Goal: Information Seeking & Learning: Learn about a topic

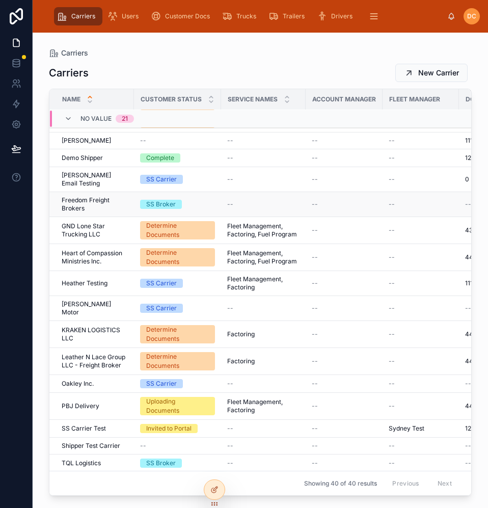
scroll to position [622, 0]
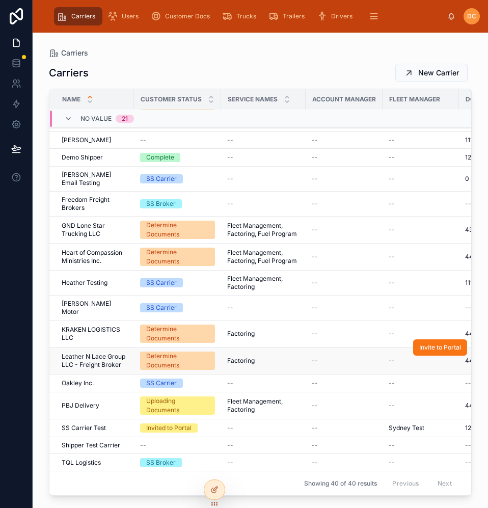
click at [125, 352] on span "Leather N Lace Group LLC - Freight Broker" at bounding box center [95, 360] width 66 height 16
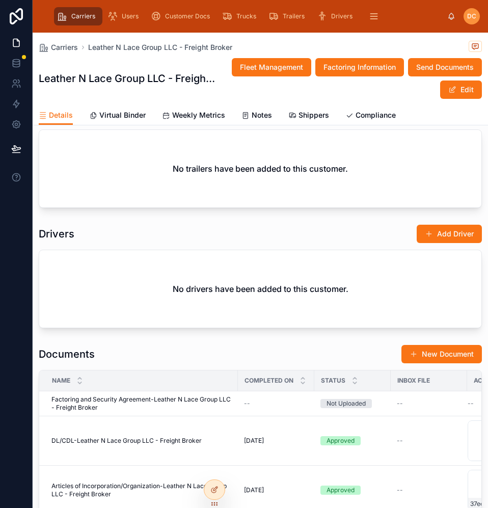
scroll to position [968, 0]
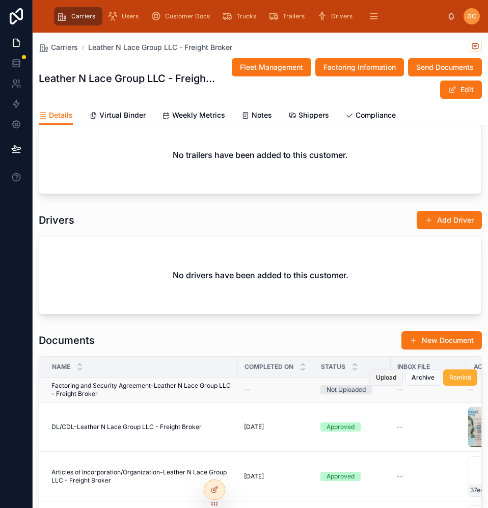
click at [385, 377] on span "Upload" at bounding box center [386, 377] width 20 height 8
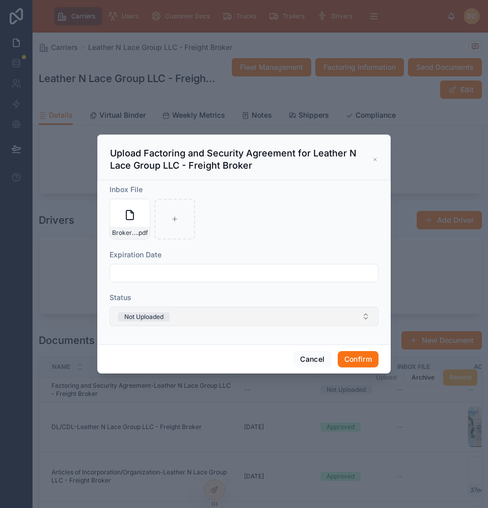
click at [177, 316] on button "Not Uploaded" at bounding box center [243, 316] width 269 height 19
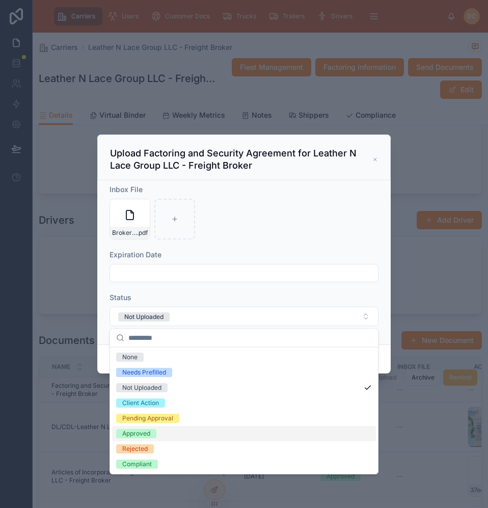
click at [122, 431] on span "Approved" at bounding box center [136, 433] width 40 height 9
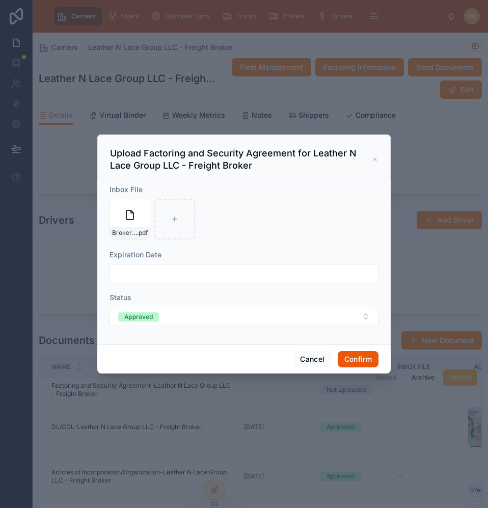
click at [364, 364] on button "Confirm" at bounding box center [358, 359] width 41 height 16
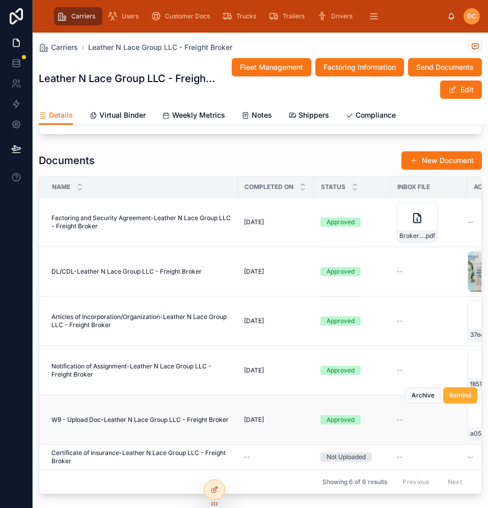
scroll to position [1171, 0]
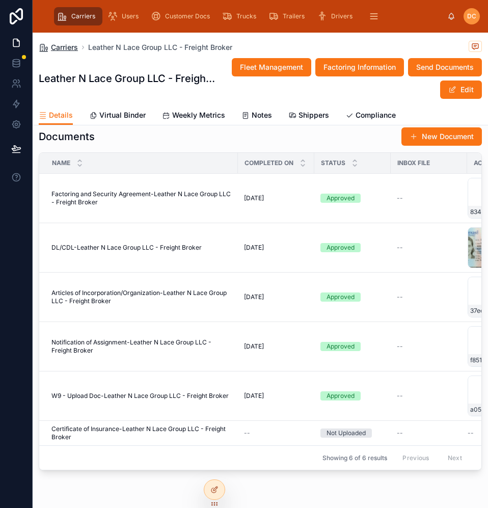
click at [75, 45] on span "Carriers" at bounding box center [64, 47] width 27 height 10
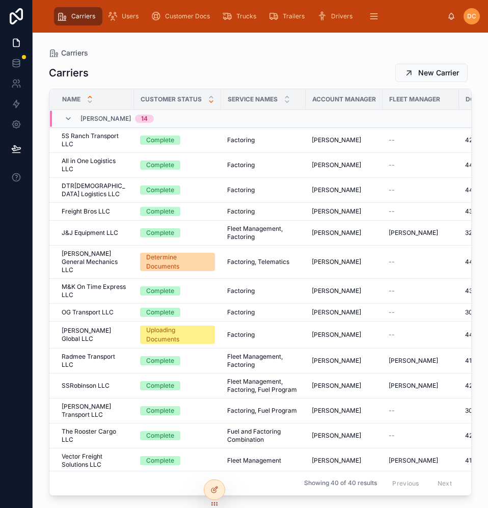
click at [210, 102] on icon at bounding box center [211, 102] width 4 height 2
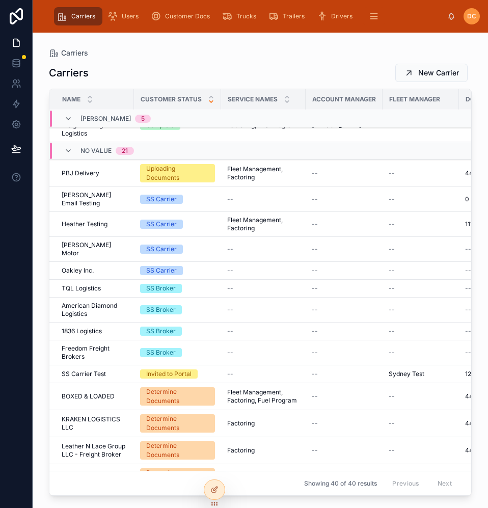
scroll to position [524, 0]
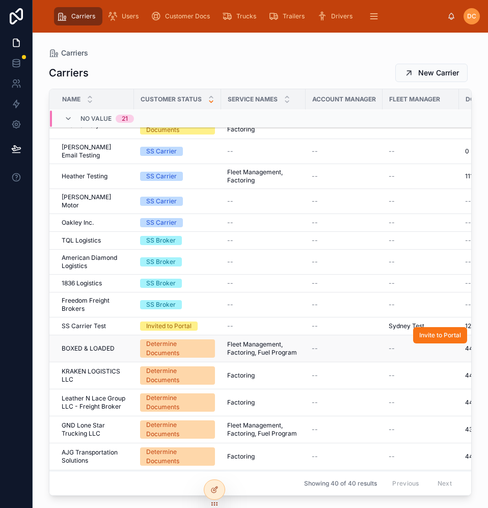
click at [123, 344] on div "BOXED & LOADED BOXED & LOADED" at bounding box center [95, 348] width 66 height 8
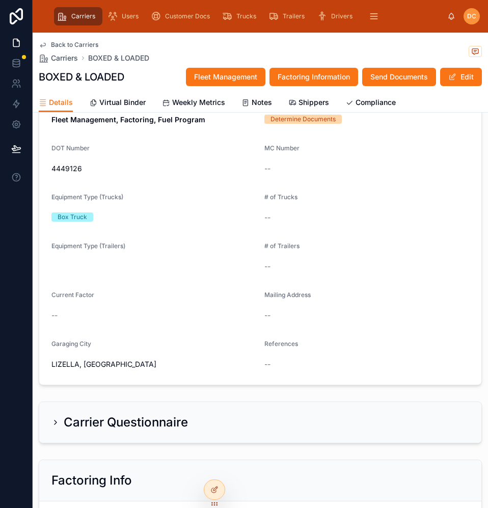
scroll to position [102, 0]
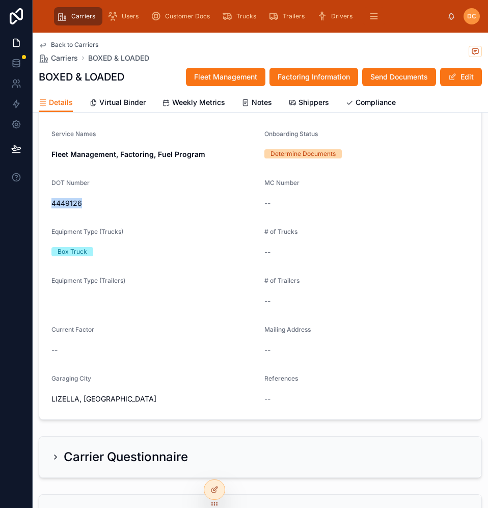
drag, startPoint x: 86, startPoint y: 205, endPoint x: 51, endPoint y: 209, distance: 34.9
click at [51, 209] on div "4449126" at bounding box center [153, 203] width 205 height 16
copy span "4449126"
click at [448, 77] on span at bounding box center [452, 77] width 8 height 8
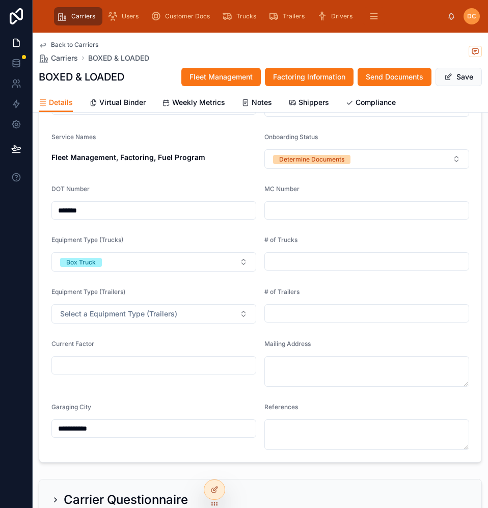
click at [268, 212] on input "text" at bounding box center [367, 210] width 204 height 14
type input "**********"
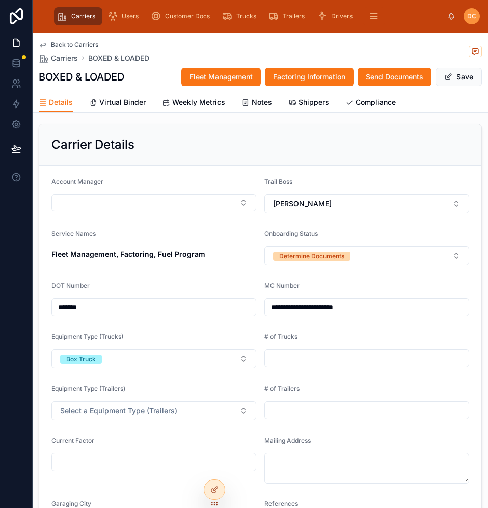
scroll to position [0, 0]
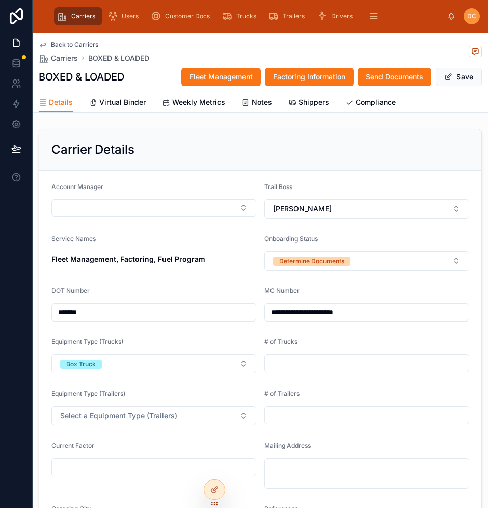
click at [369, 144] on div "Carrier Details" at bounding box center [260, 150] width 418 height 16
click at [64, 61] on span "Carriers" at bounding box center [64, 58] width 27 height 10
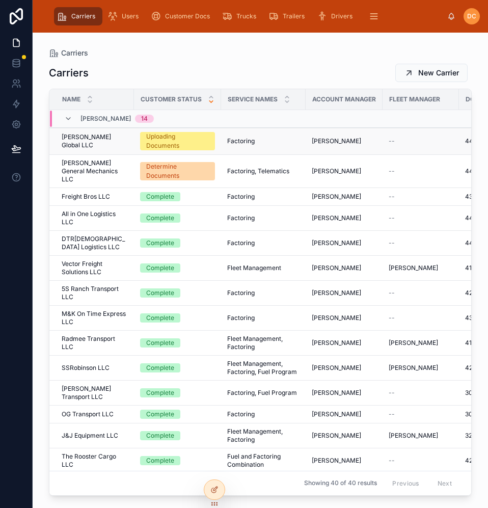
click at [124, 144] on div "[PERSON_NAME] Global LLC [PERSON_NAME] Global LLC" at bounding box center [95, 141] width 66 height 16
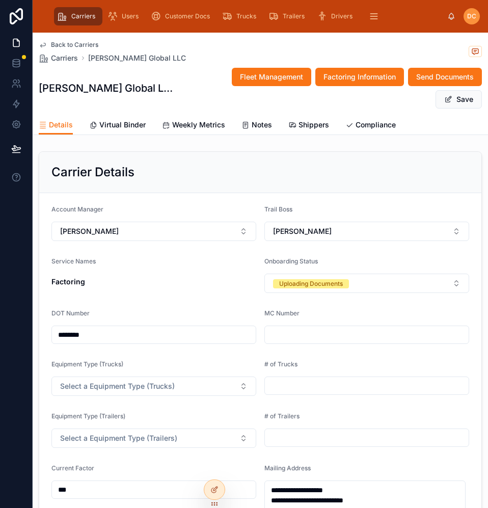
click at [76, 42] on span "Back to Carriers" at bounding box center [74, 45] width 47 height 8
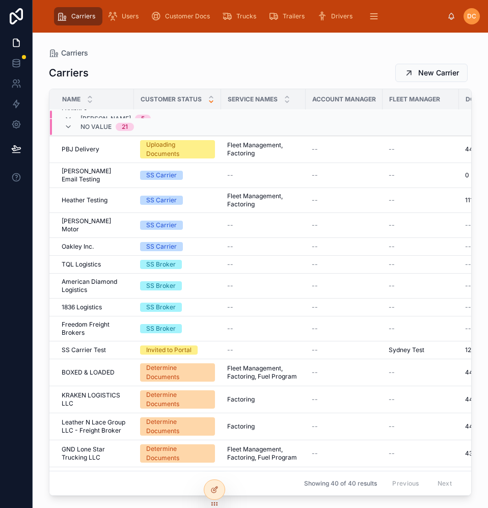
scroll to position [622, 0]
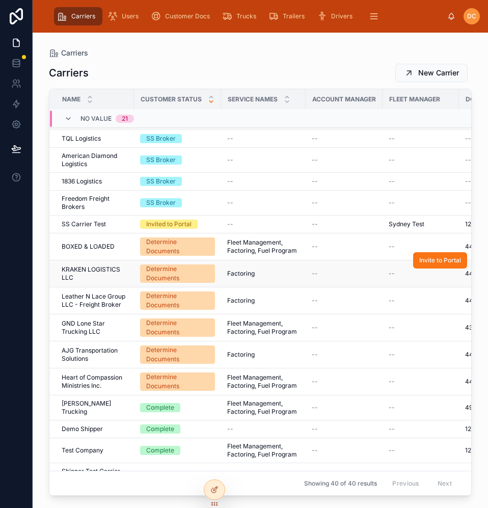
click at [124, 265] on span "KRAKEN LOGISTICS LLC" at bounding box center [95, 273] width 66 height 16
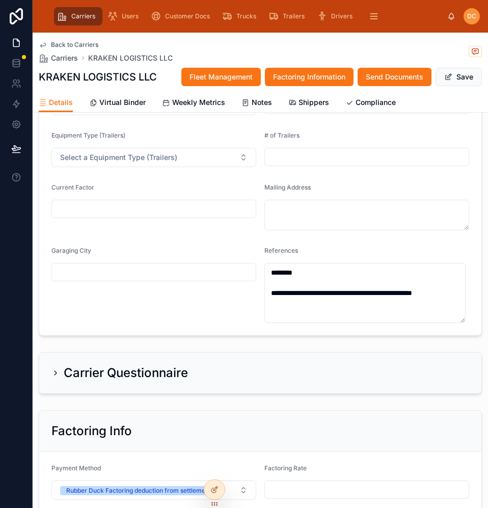
scroll to position [256, 0]
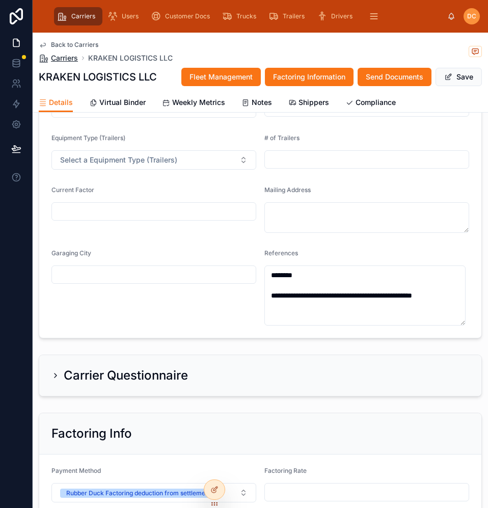
click at [64, 59] on span "Carriers" at bounding box center [64, 58] width 27 height 10
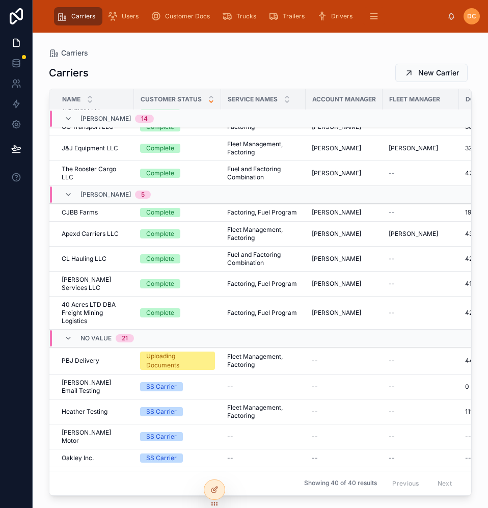
scroll to position [223, 0]
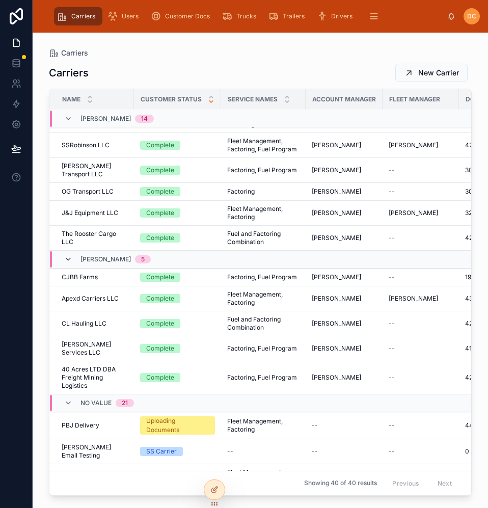
click at [70, 255] on icon at bounding box center [68, 259] width 8 height 8
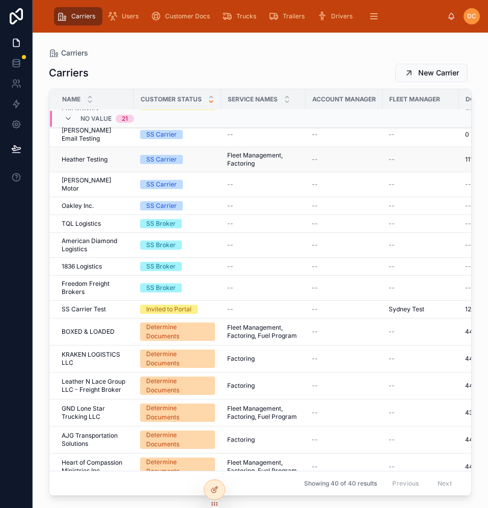
scroll to position [473, 0]
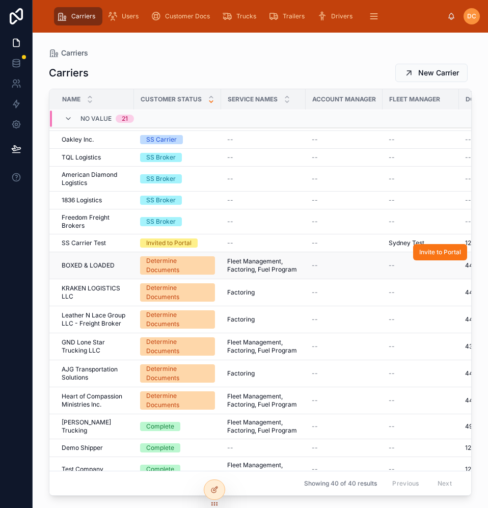
click at [102, 261] on span "BOXED & LOADED" at bounding box center [88, 265] width 53 height 8
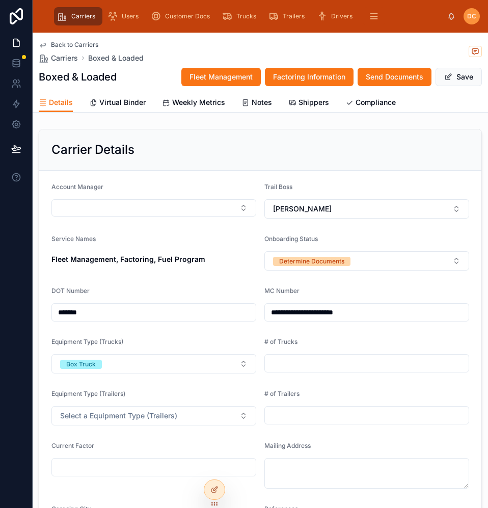
drag, startPoint x: 68, startPoint y: 46, endPoint x: 27, endPoint y: 275, distance: 232.8
click at [68, 46] on span "Back to Carriers" at bounding box center [74, 45] width 47 height 8
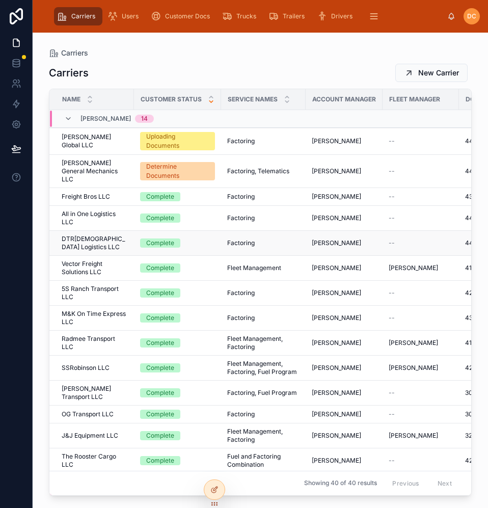
click at [126, 235] on div "DTR[DEMOGRAPHIC_DATA] Logistics LLC DTR[DEMOGRAPHIC_DATA] Logistics LLC" at bounding box center [95, 243] width 66 height 16
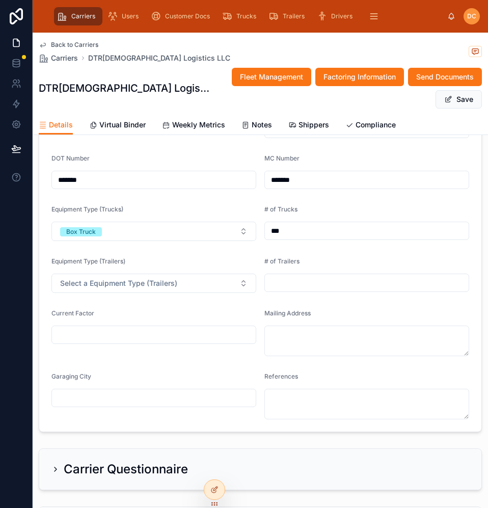
scroll to position [255, 0]
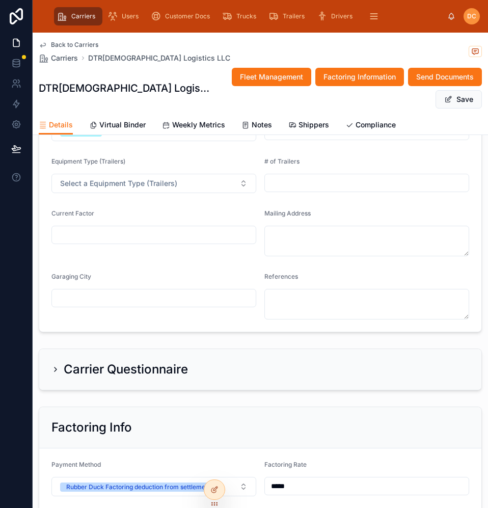
drag, startPoint x: 455, startPoint y: 72, endPoint x: 422, endPoint y: 110, distance: 50.5
click at [455, 90] on button "Save" at bounding box center [458, 99] width 46 height 18
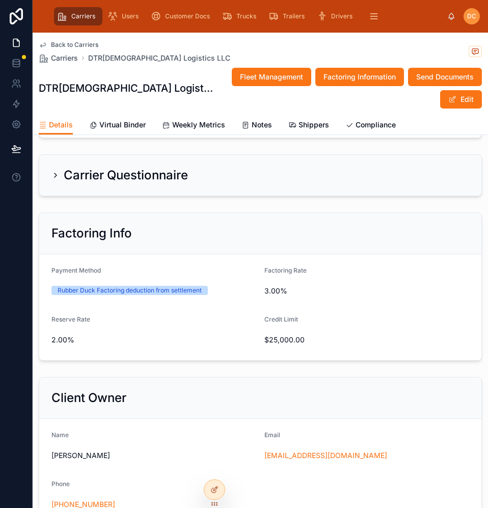
scroll to position [503, 0]
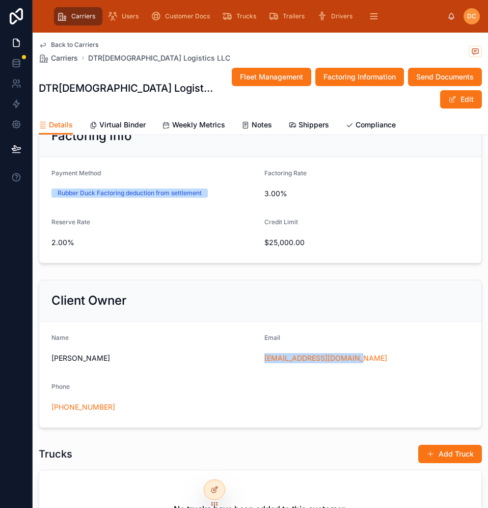
drag, startPoint x: 373, startPoint y: 335, endPoint x: 259, endPoint y: 339, distance: 114.1
click at [259, 339] on form "Name [PERSON_NAME] Email [EMAIL_ADDRESS][DOMAIN_NAME] Phone [PHONE_NUMBER]" at bounding box center [260, 374] width 442 height 106
copy link "[EMAIL_ADDRESS][DOMAIN_NAME]"
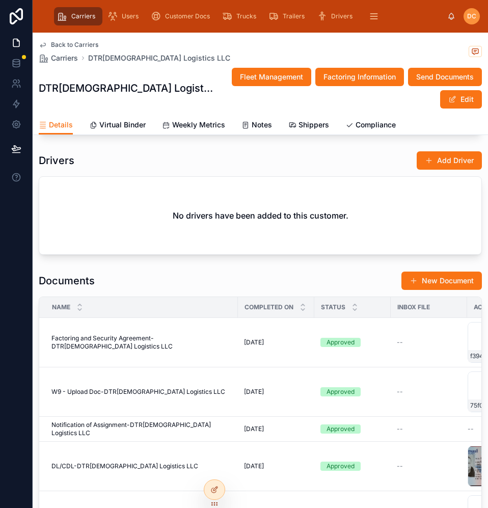
scroll to position [1114, 0]
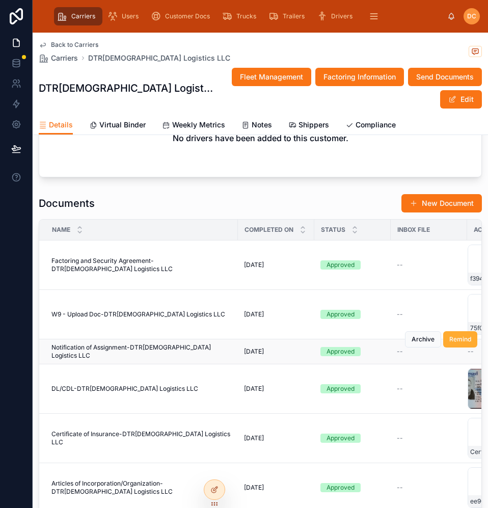
click at [216, 343] on div "Notification of Assignment-DTR[DEMOGRAPHIC_DATA] Logistics LLC Notification of …" at bounding box center [141, 351] width 180 height 16
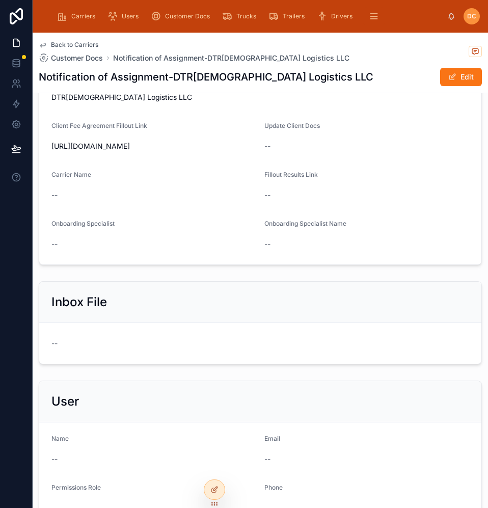
scroll to position [167, 0]
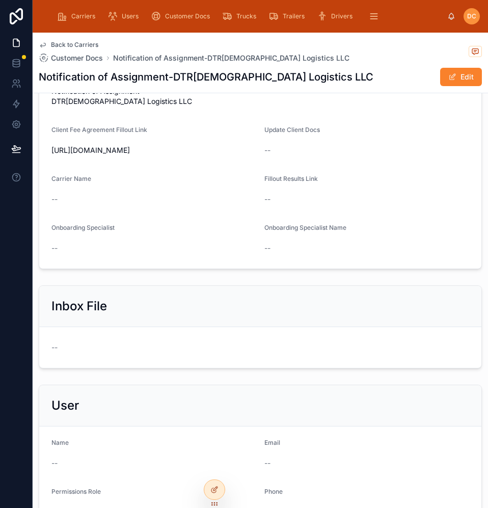
click at [449, 81] on button "Edit" at bounding box center [461, 77] width 42 height 18
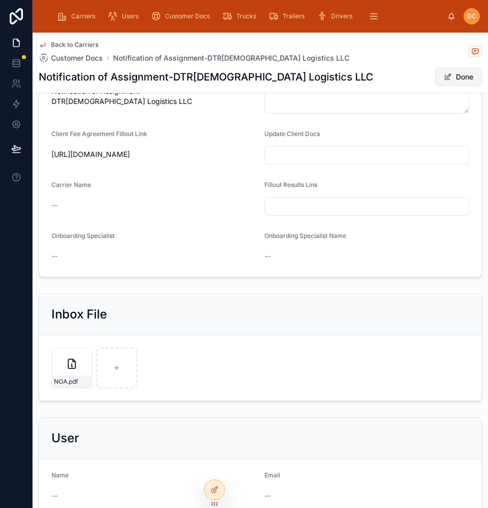
click at [458, 73] on button "Done" at bounding box center [458, 77] width 47 height 18
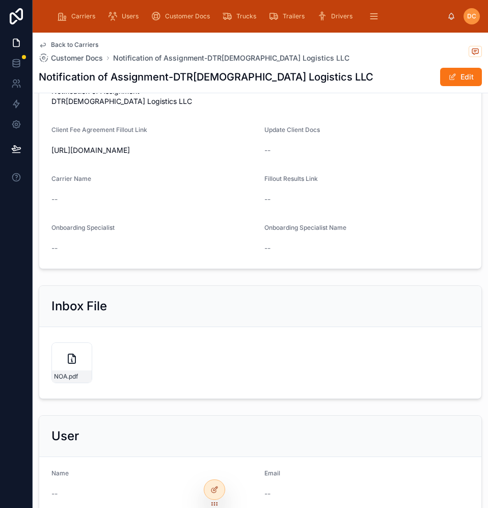
click at [69, 45] on span "Back to Carriers" at bounding box center [74, 45] width 47 height 8
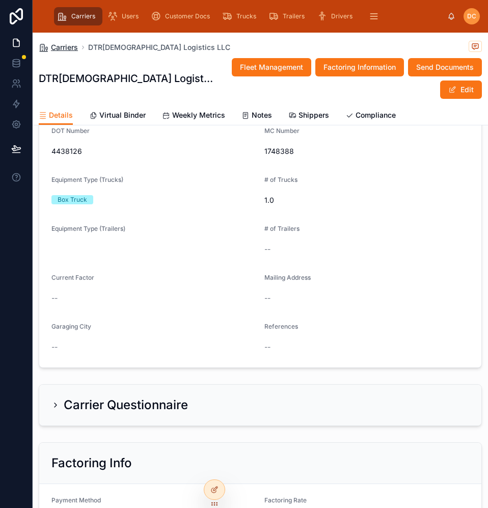
click at [73, 48] on span "Carriers" at bounding box center [64, 47] width 27 height 10
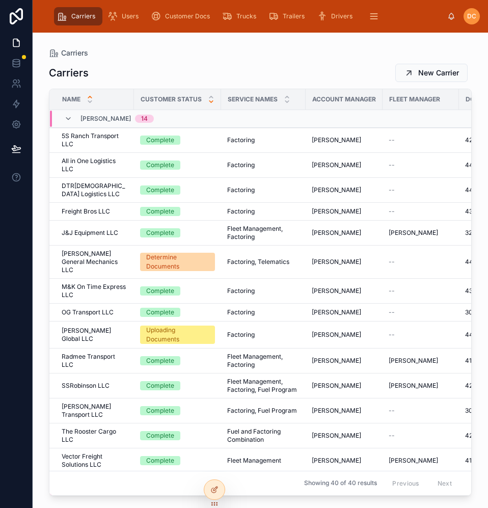
click at [211, 103] on icon at bounding box center [211, 101] width 7 height 7
